Goal: Transaction & Acquisition: Book appointment/travel/reservation

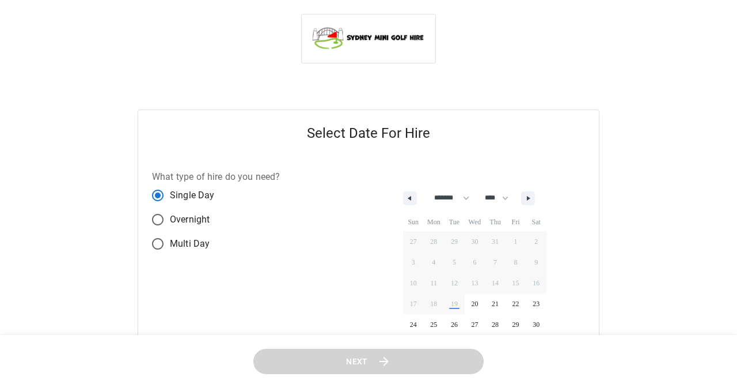
select select "*"
select select "****"
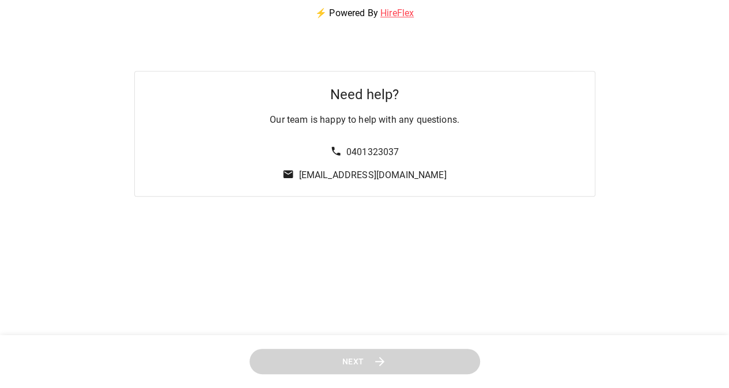
scroll to position [94, 0]
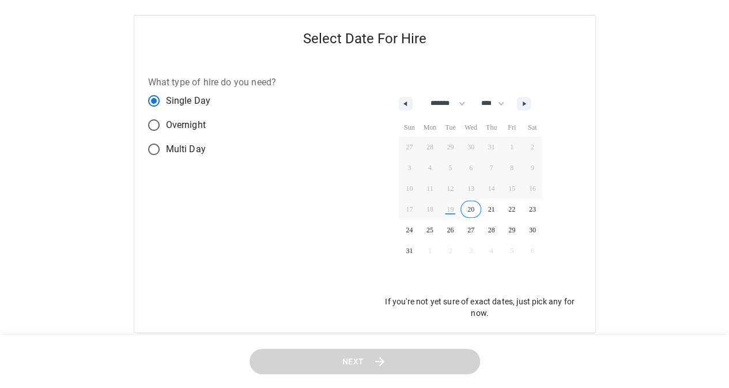
click at [476, 208] on span "20" at bounding box center [470, 209] width 21 height 15
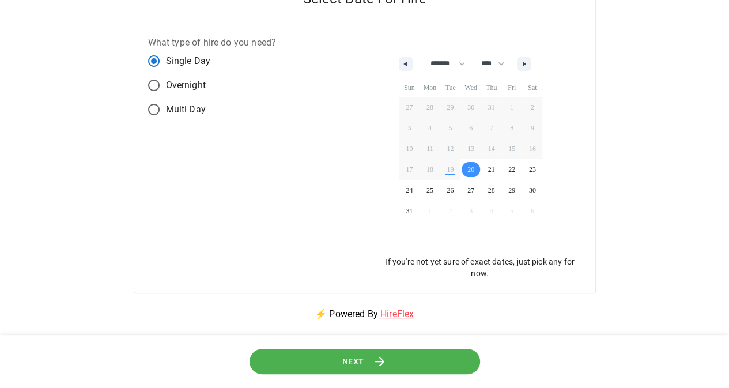
scroll to position [152, 0]
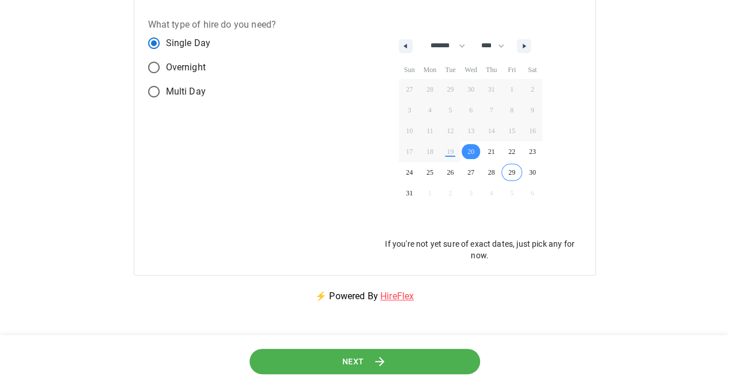
click at [522, 174] on span "29" at bounding box center [511, 172] width 21 height 15
click at [502, 174] on span "28" at bounding box center [491, 172] width 21 height 15
click at [390, 368] on button "Next" at bounding box center [364, 362] width 230 height 26
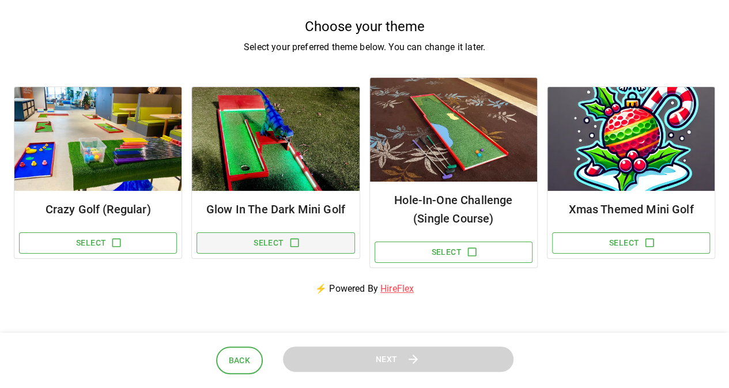
scroll to position [58, 0]
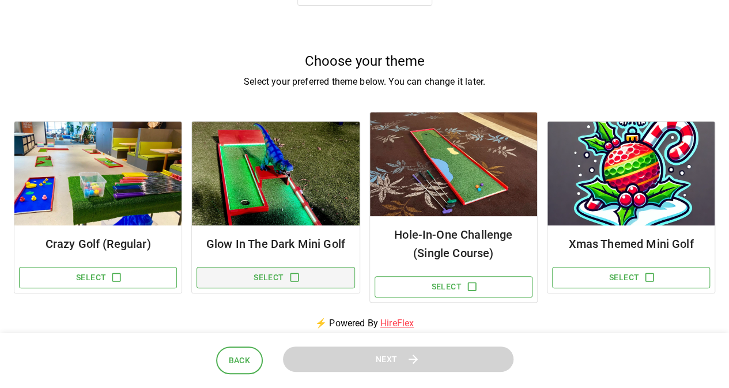
click at [293, 277] on icon "button" at bounding box center [295, 277] width 12 height 12
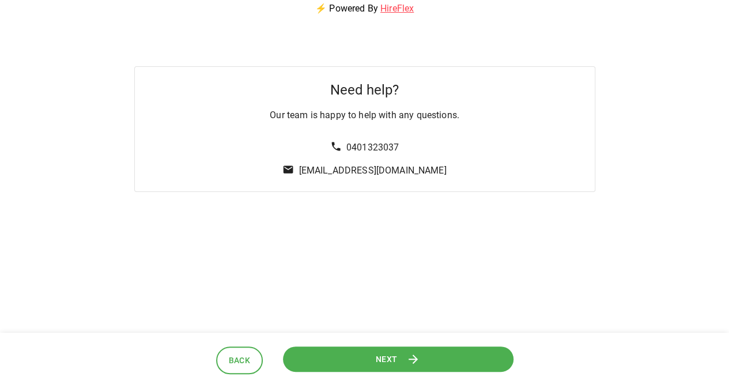
click at [354, 348] on button "Next" at bounding box center [398, 359] width 230 height 26
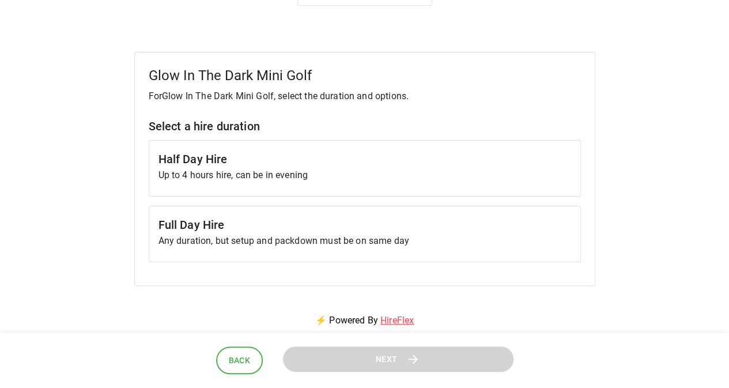
click at [269, 171] on p "Up to 4 hours hire, can be in evening" at bounding box center [364, 175] width 412 height 14
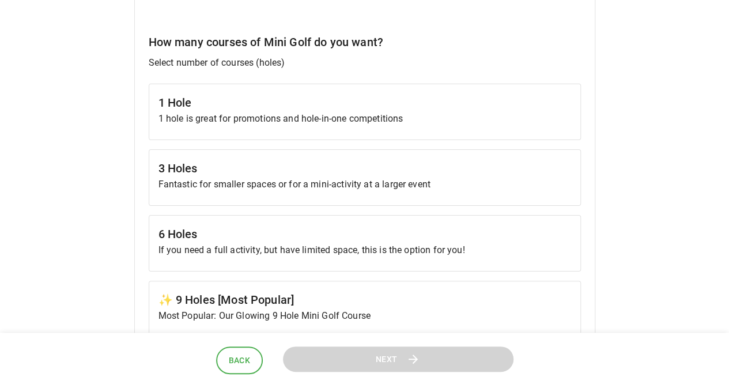
scroll to position [346, 0]
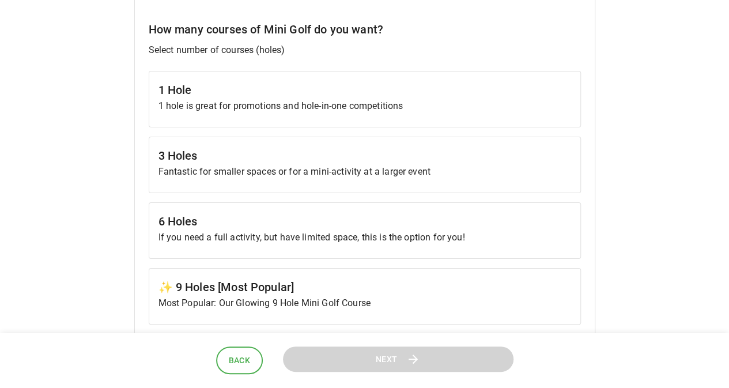
click at [347, 299] on p "Most Popular: Our Glowing 9 Hole Mini Golf Course" at bounding box center [364, 303] width 412 height 14
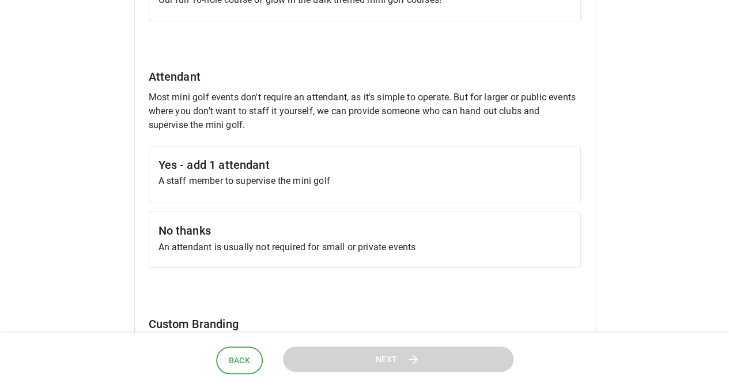
scroll to position [864, 0]
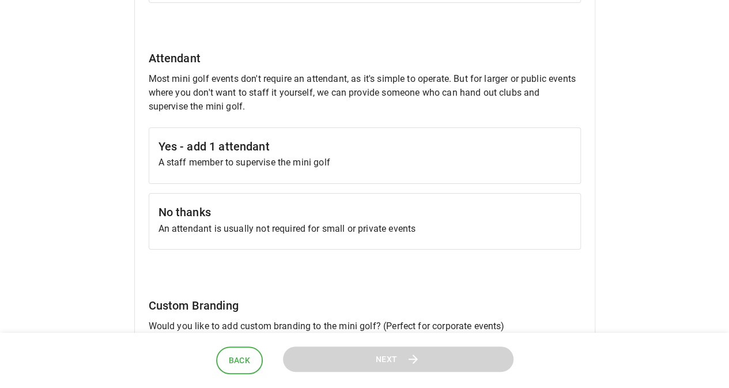
click at [296, 161] on p "A staff member to supervise the mini golf" at bounding box center [364, 163] width 412 height 14
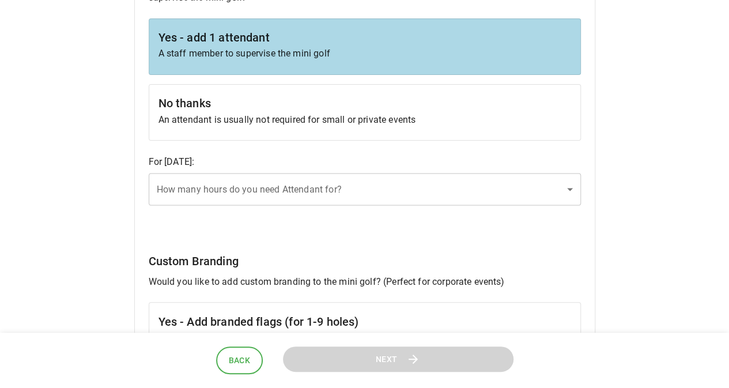
scroll to position [979, 0]
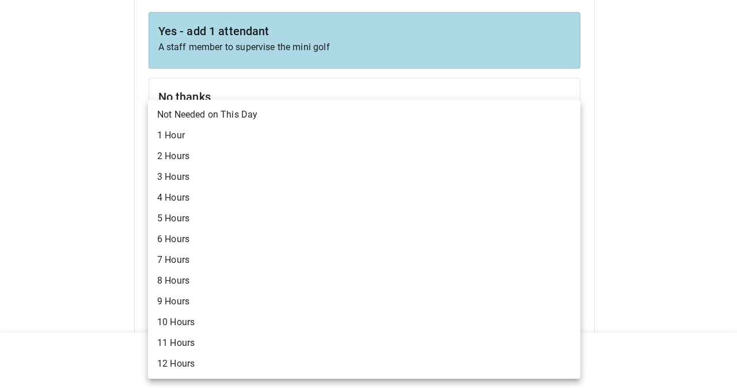
click at [235, 195] on li "4 Hours" at bounding box center [364, 197] width 433 height 21
type input "*"
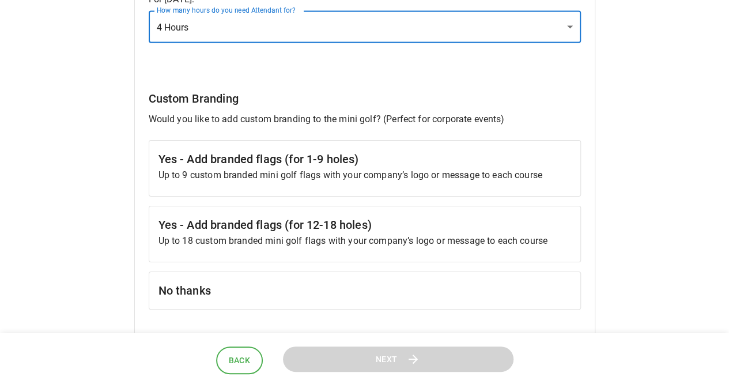
scroll to position [1152, 0]
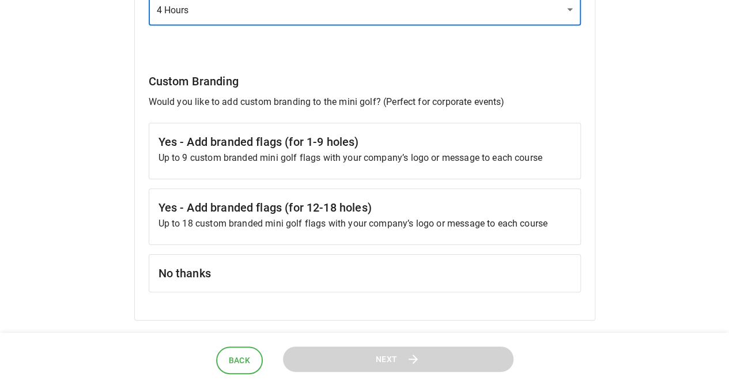
click at [274, 264] on h6 "No thanks" at bounding box center [364, 273] width 412 height 18
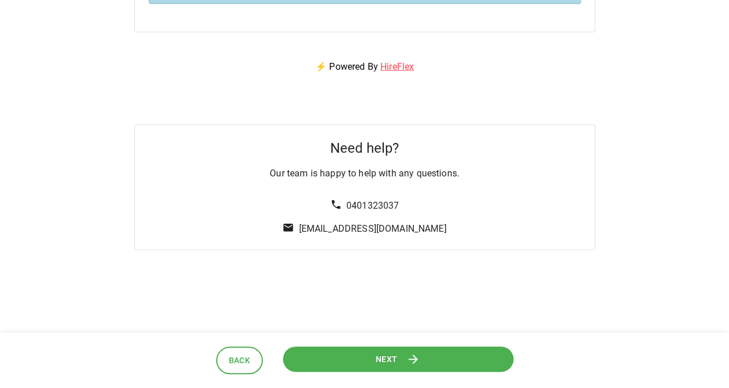
click at [378, 356] on span "Next" at bounding box center [387, 359] width 22 height 14
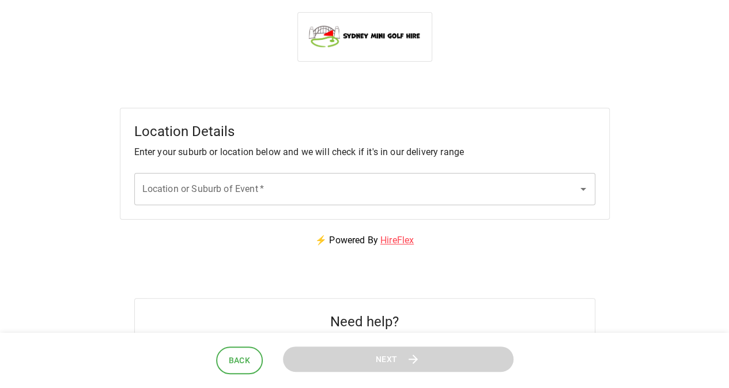
scroll to position [0, 0]
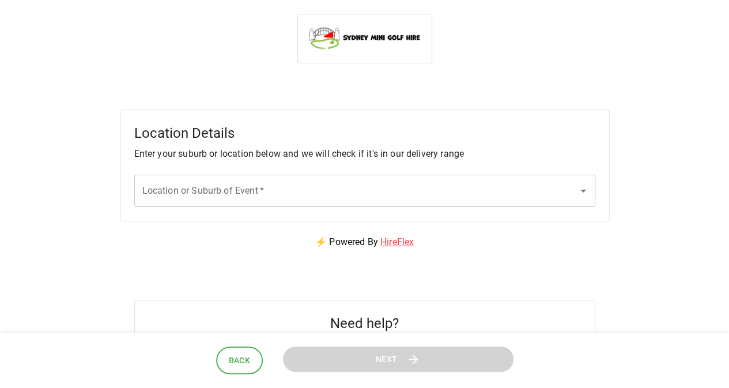
click at [308, 184] on input "Location or Suburb of Event   *" at bounding box center [355, 191] width 433 height 22
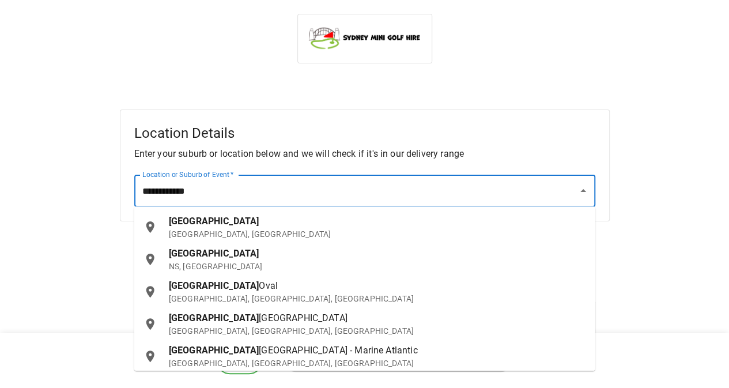
click at [243, 231] on p "NSW, Australia" at bounding box center [377, 234] width 417 height 12
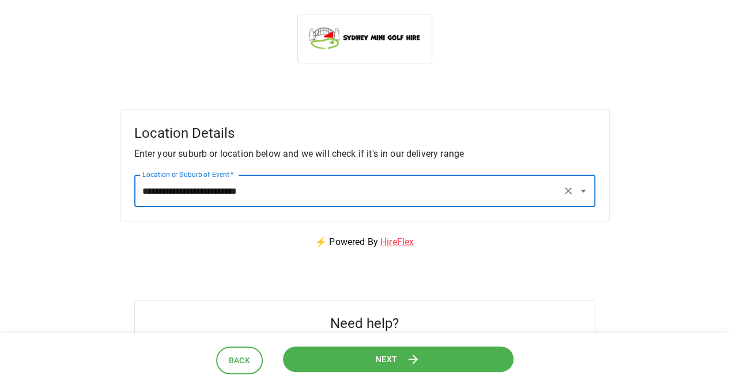
type input "**********"
click at [398, 362] on button "Next" at bounding box center [398, 359] width 230 height 26
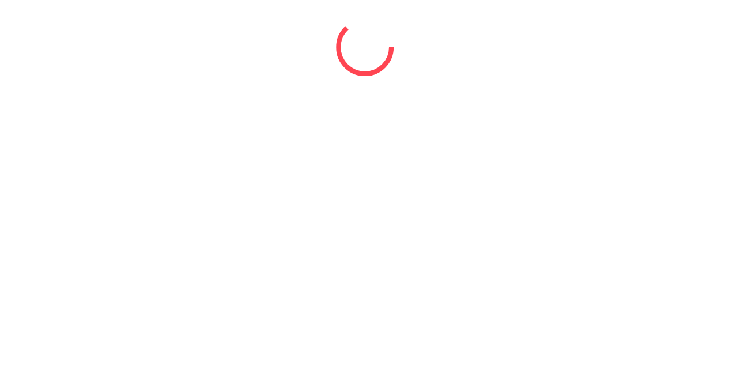
select select "*"
select select "****"
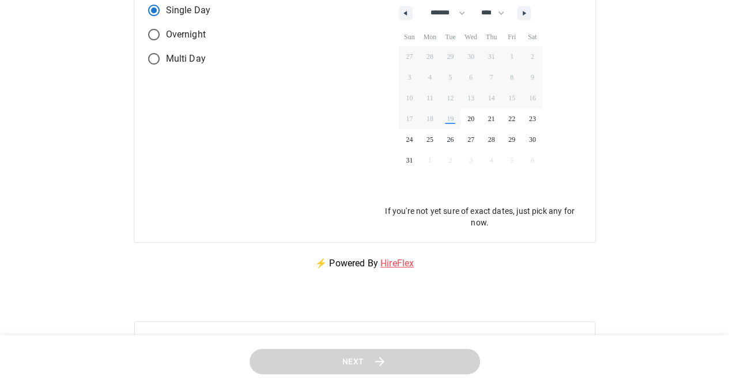
scroll to position [288, 0]
